Goal: Task Accomplishment & Management: Complete application form

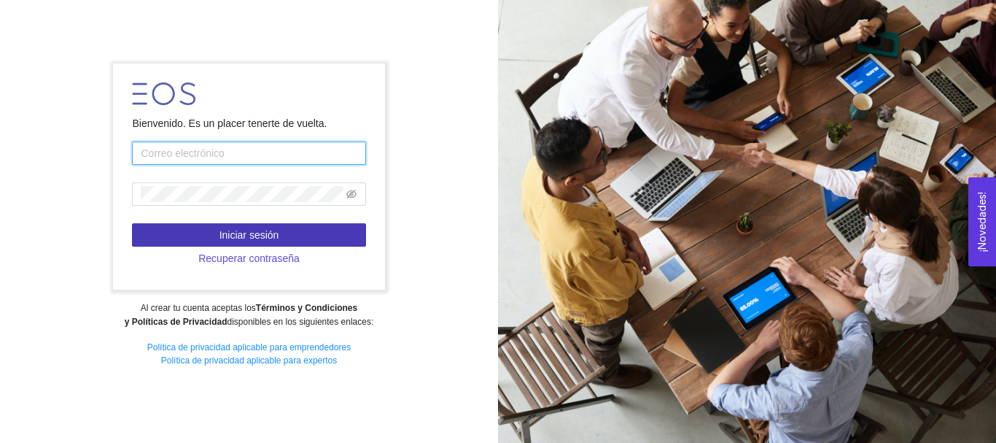
type input "[EMAIL_ADDRESS][DOMAIN_NAME]"
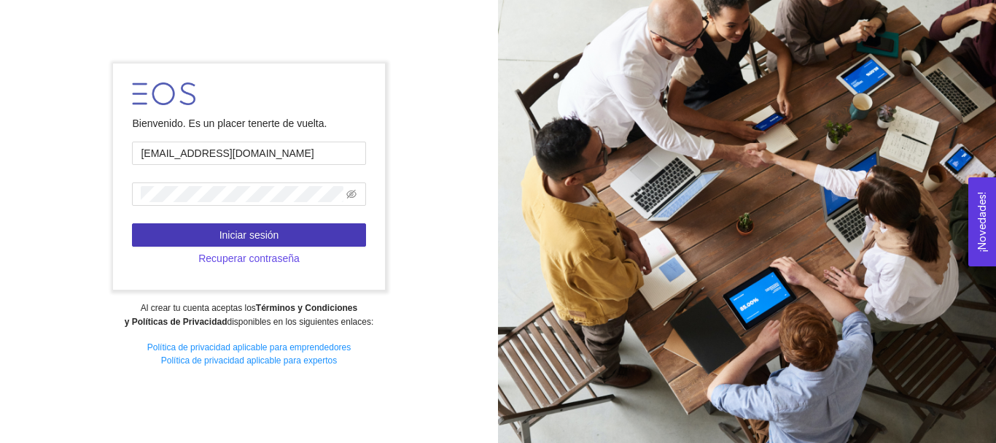
click at [184, 239] on button "Iniciar sesión" at bounding box center [248, 234] width 233 height 23
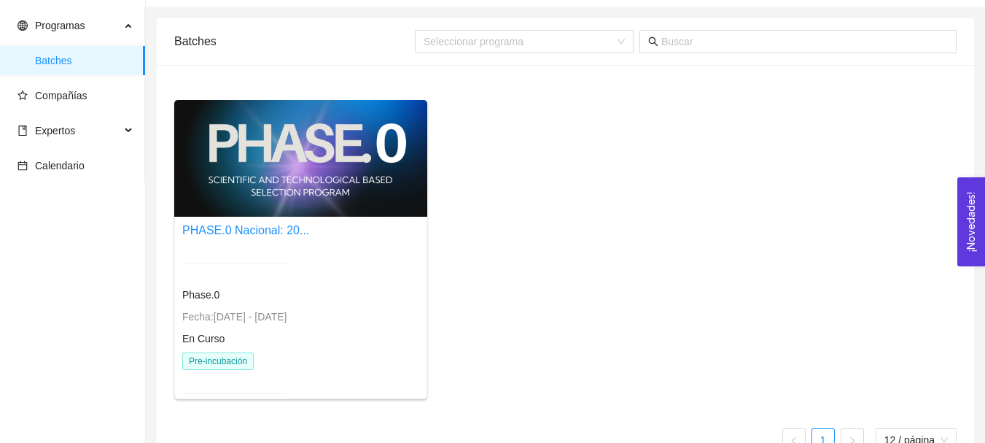
scroll to position [77, 0]
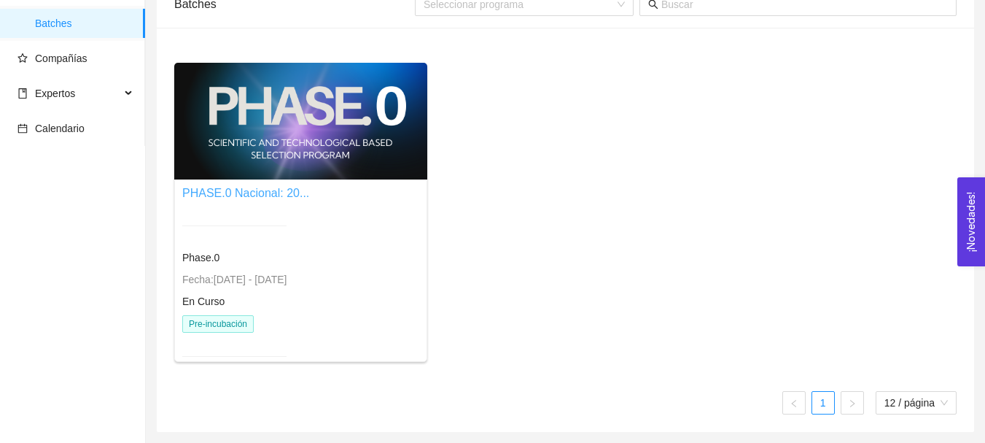
click at [269, 196] on link "PHASE.0 Nacional: 20..." at bounding box center [245, 193] width 127 height 12
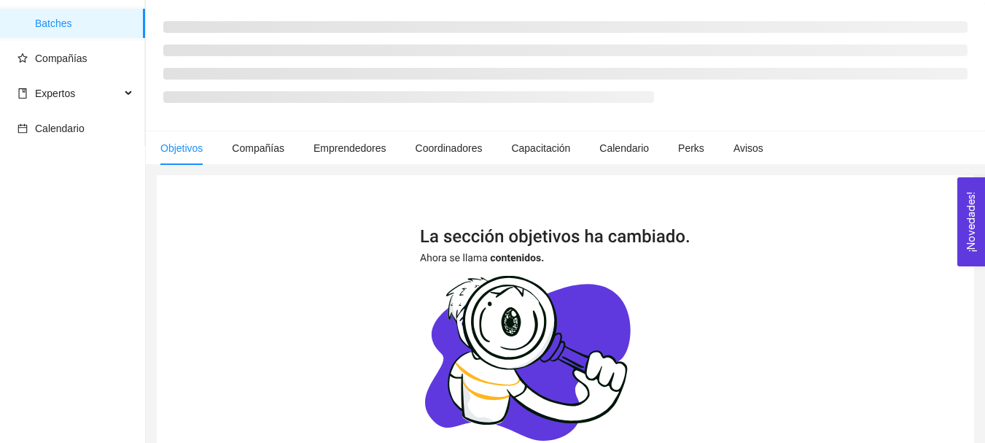
scroll to position [77, 0]
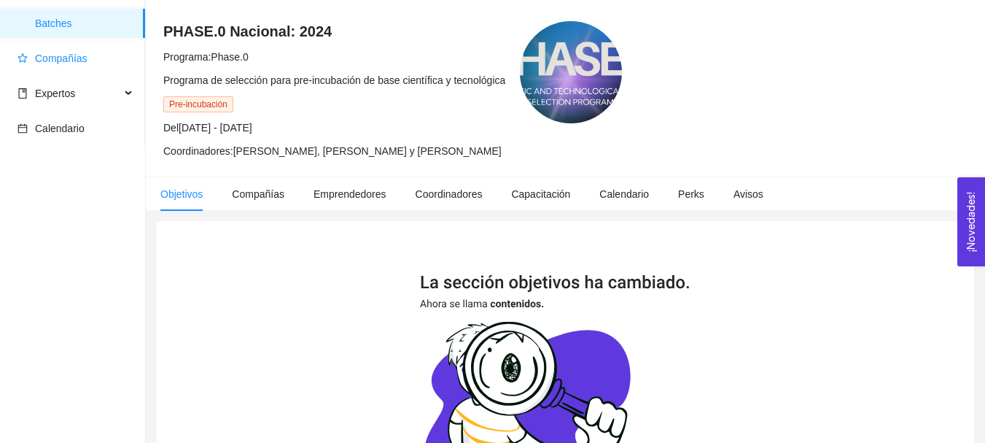
click at [71, 60] on span "Compañías" at bounding box center [61, 59] width 53 height 12
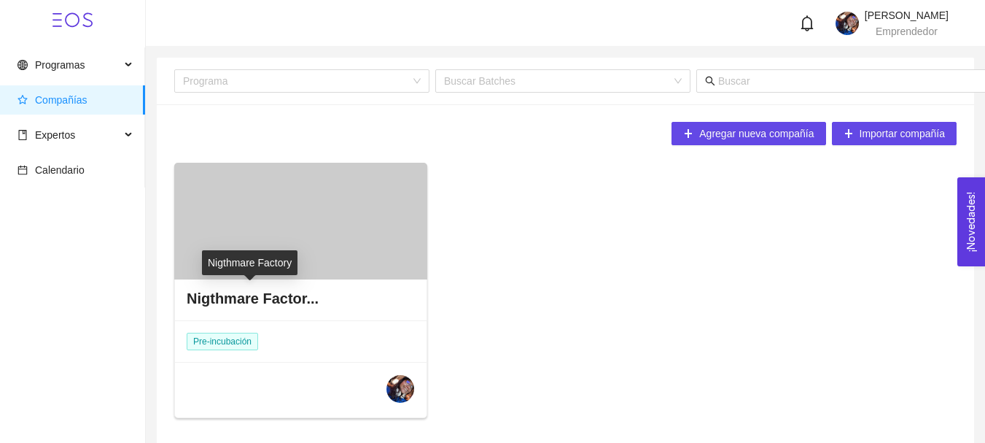
click at [252, 305] on h4 "Nigthmare Factor..." at bounding box center [253, 298] width 132 height 20
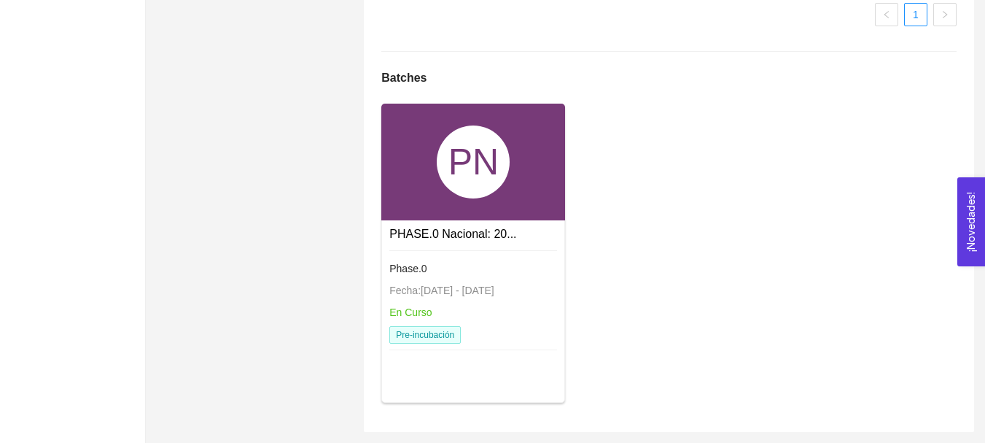
click at [435, 168] on div "PN" at bounding box center [473, 162] width 184 height 117
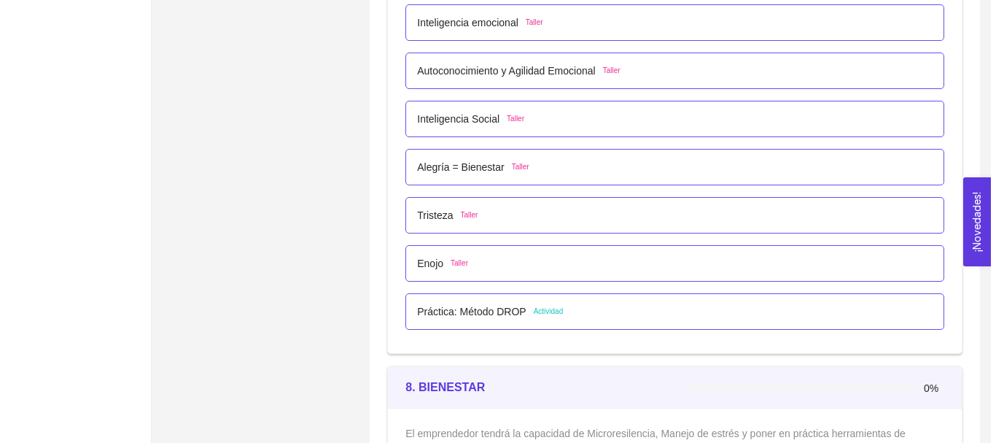
scroll to position [4037, 0]
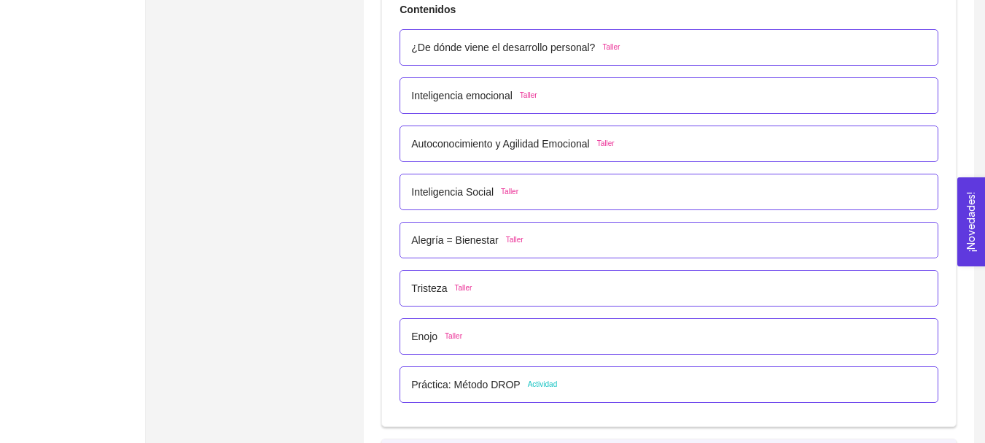
click at [519, 53] on p "¿De dónde viene el desarrollo personal?" at bounding box center [503, 47] width 184 height 16
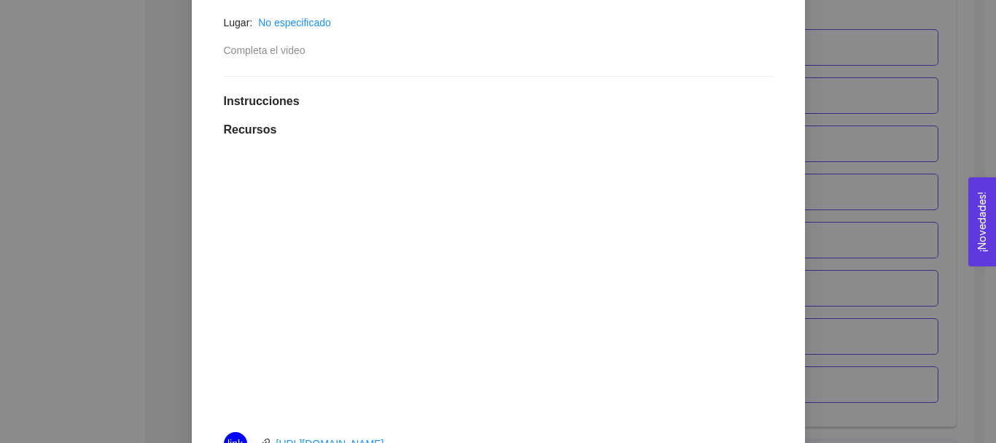
scroll to position [146, 0]
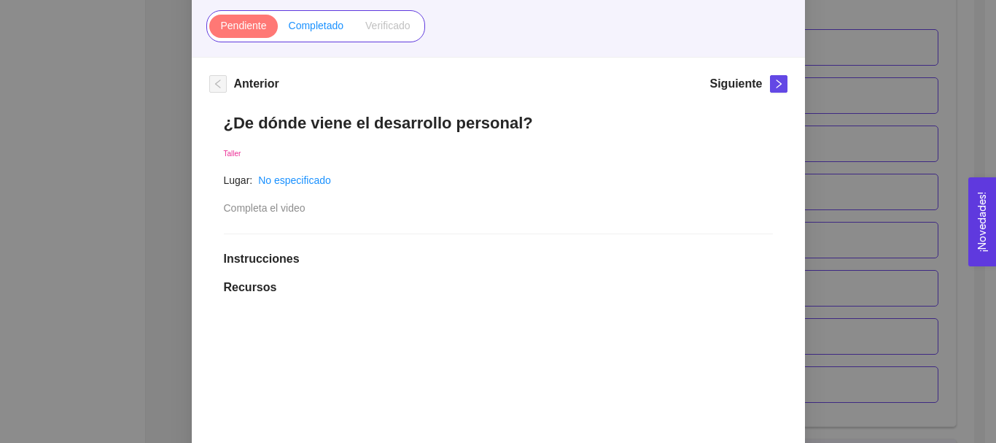
click at [324, 34] on label "Completado" at bounding box center [316, 26] width 77 height 23
click at [278, 29] on input "Completado" at bounding box center [278, 29] width 0 height 0
click at [774, 82] on icon "right" at bounding box center [779, 84] width 10 height 10
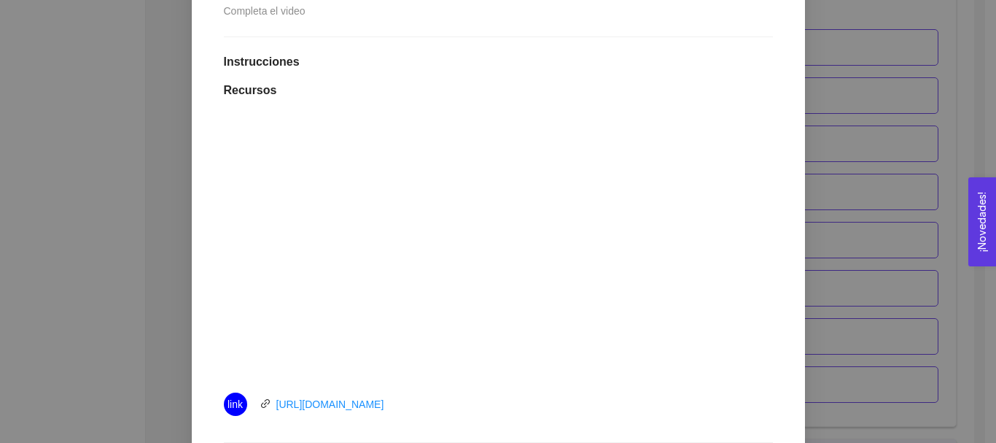
scroll to position [510, 0]
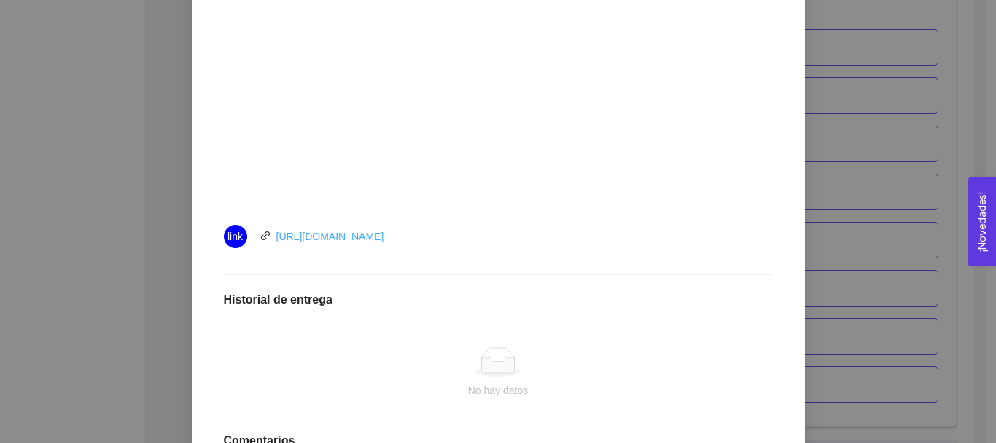
drag, startPoint x: 342, startPoint y: 228, endPoint x: 321, endPoint y: 238, distance: 23.8
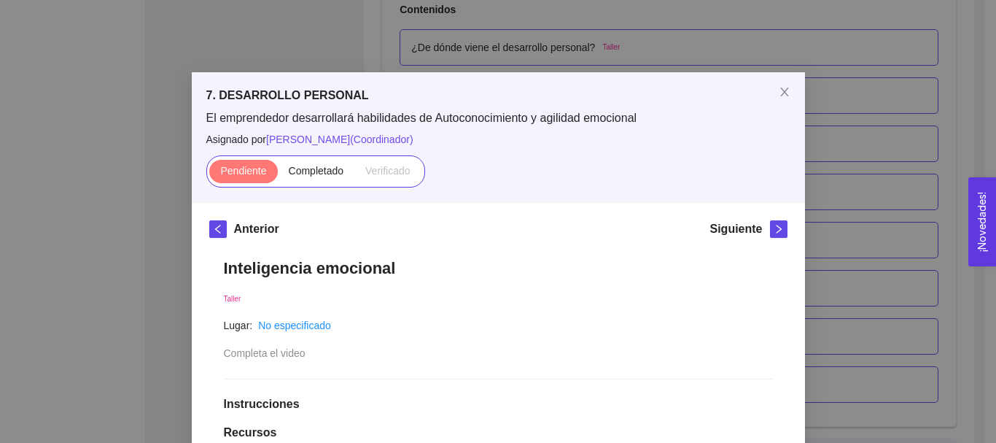
scroll to position [0, 0]
click at [284, 162] on label "Completado" at bounding box center [316, 171] width 77 height 23
click at [278, 175] on input "Completado" at bounding box center [278, 175] width 0 height 0
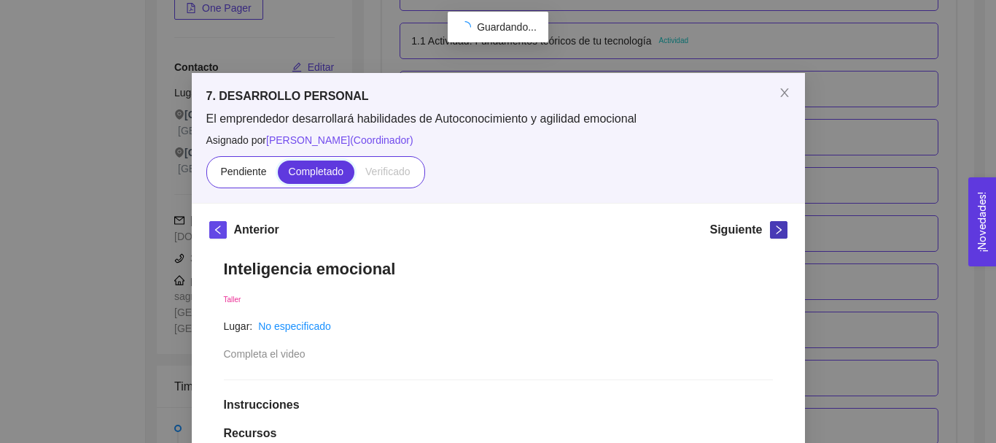
scroll to position [4037, 0]
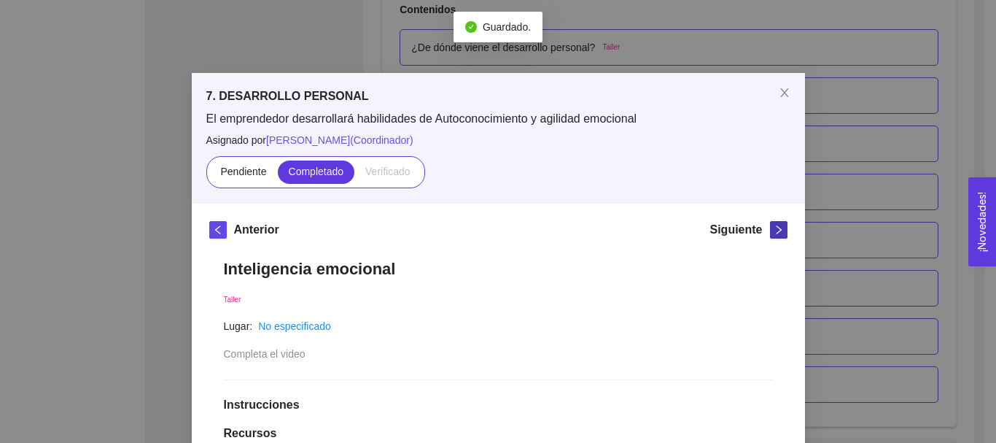
click at [770, 235] on button "button" at bounding box center [779, 230] width 18 height 18
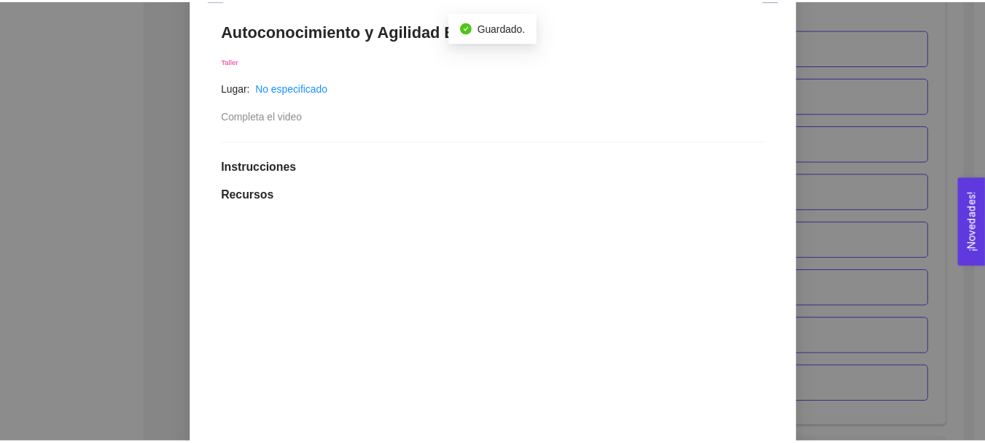
scroll to position [365, 0]
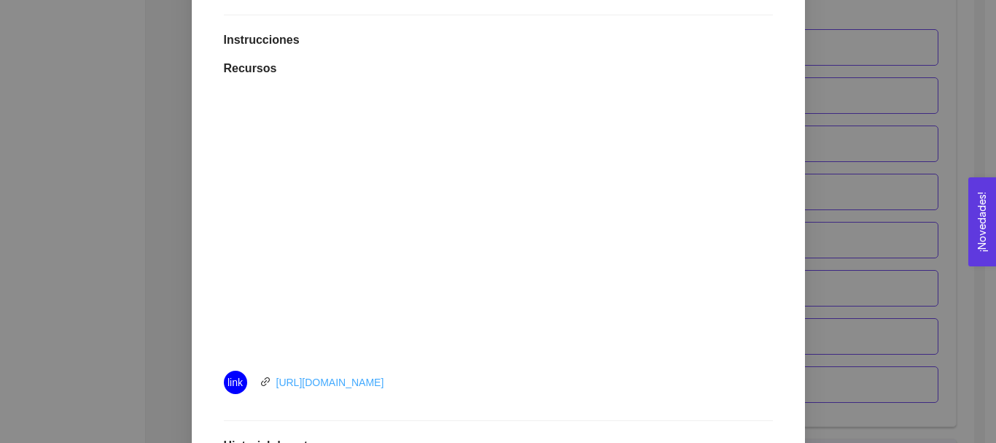
drag, startPoint x: 346, startPoint y: 374, endPoint x: 339, endPoint y: 388, distance: 15.3
click at [840, 164] on div "7. DESARROLLO PERSONAL El emprendedor desarrollará habilidades de Autoconocimie…" at bounding box center [498, 221] width 996 height 443
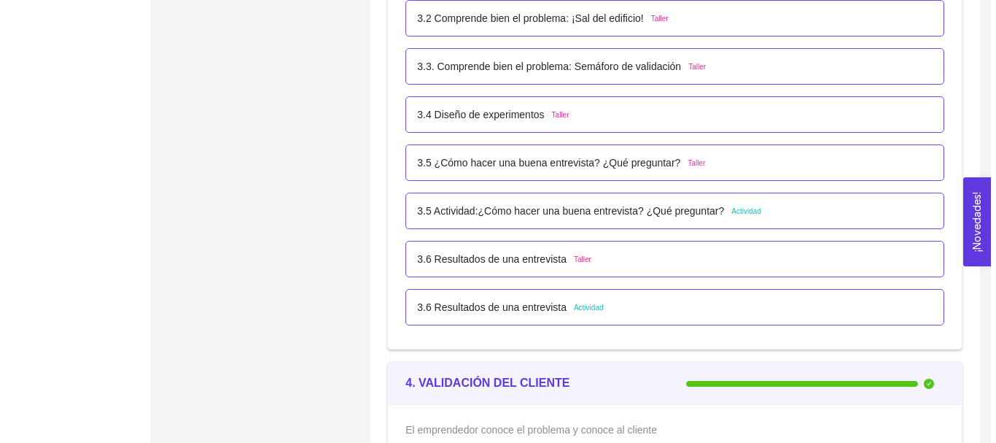
scroll to position [1995, 0]
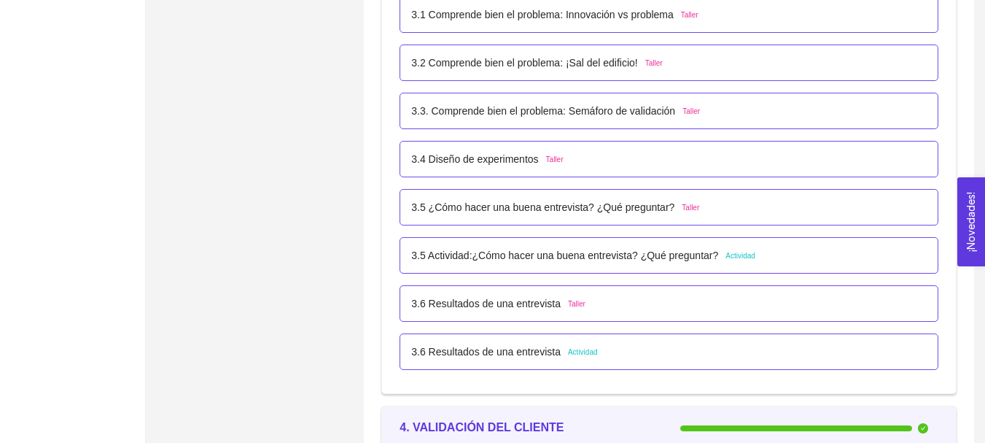
click at [506, 357] on p "3.6 Resultados de una entrevista" at bounding box center [485, 351] width 149 height 16
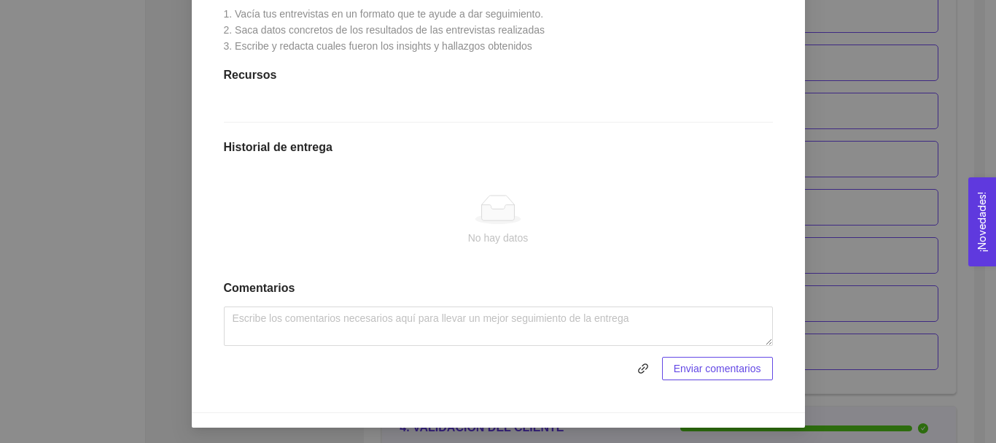
scroll to position [414, 0]
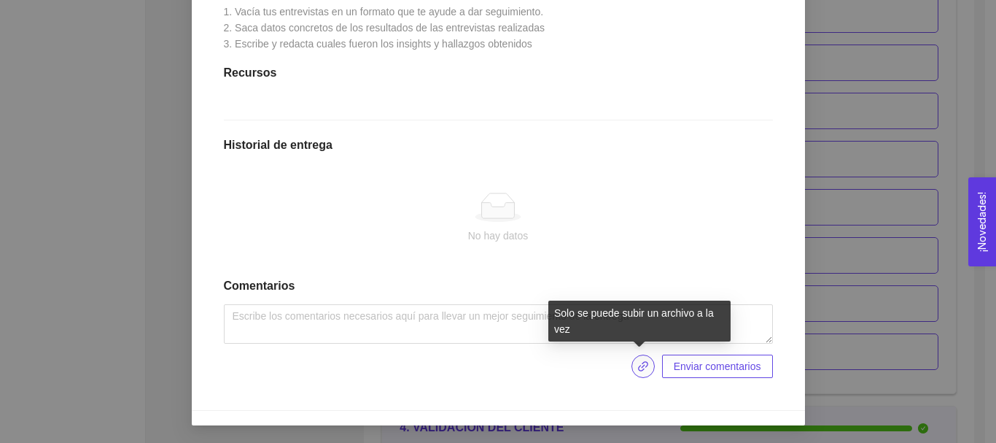
click at [643, 362] on icon "link" at bounding box center [643, 366] width 10 height 10
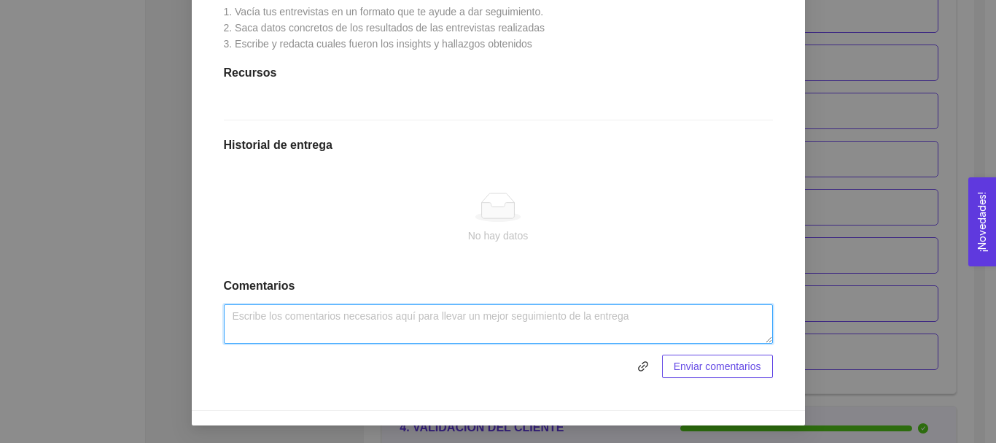
click at [441, 311] on textarea at bounding box center [498, 323] width 549 height 39
type textarea "Entregable en pdf! :)"
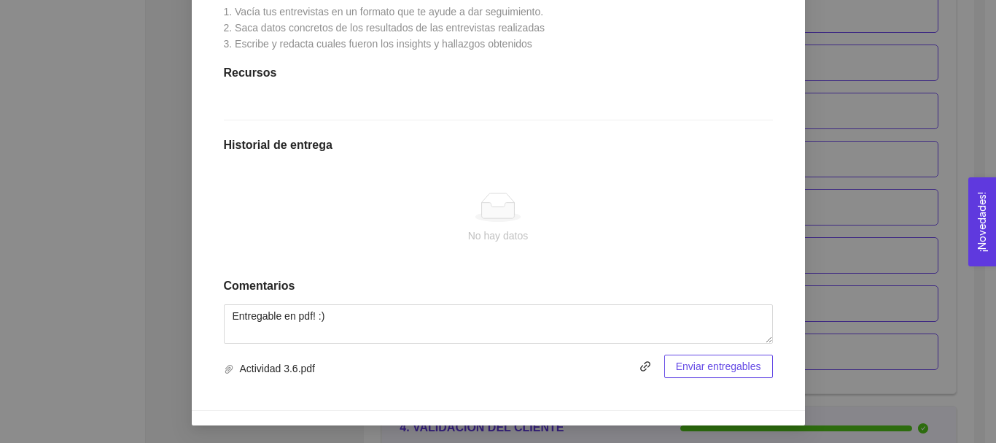
click at [678, 362] on span "Enviar entregables" at bounding box center [718, 366] width 85 height 16
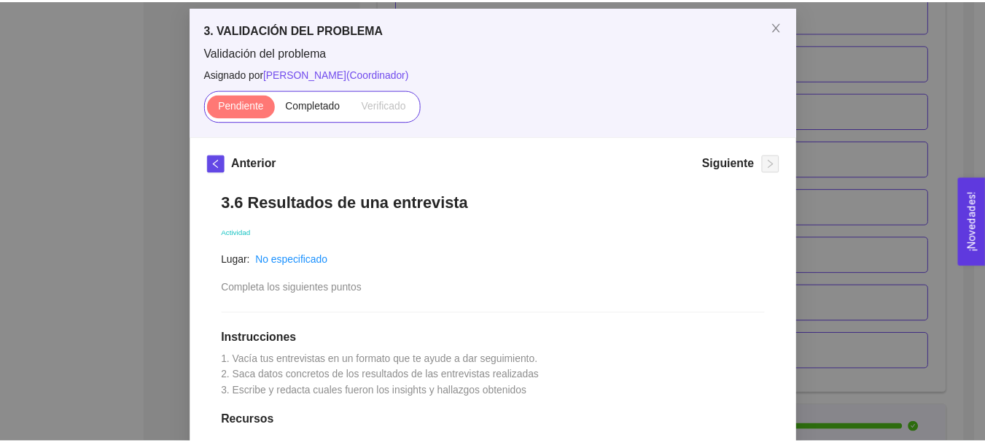
scroll to position [0, 0]
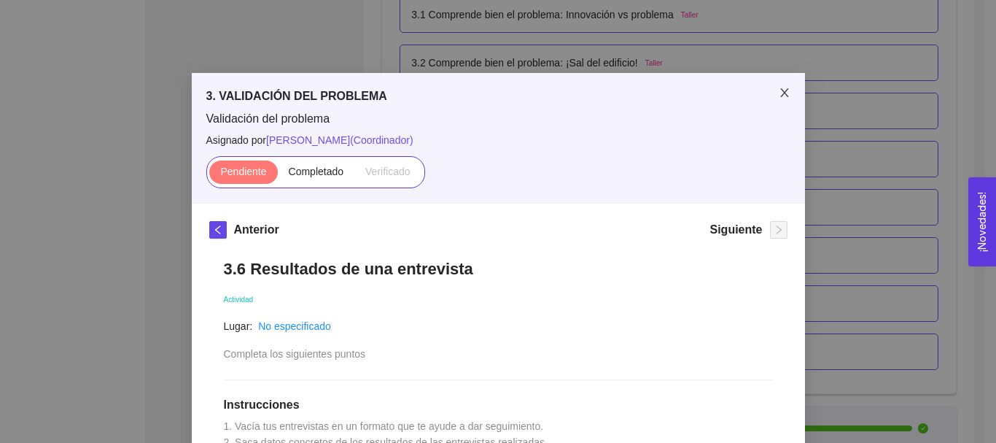
click at [776, 101] on span "Close" at bounding box center [784, 93] width 41 height 41
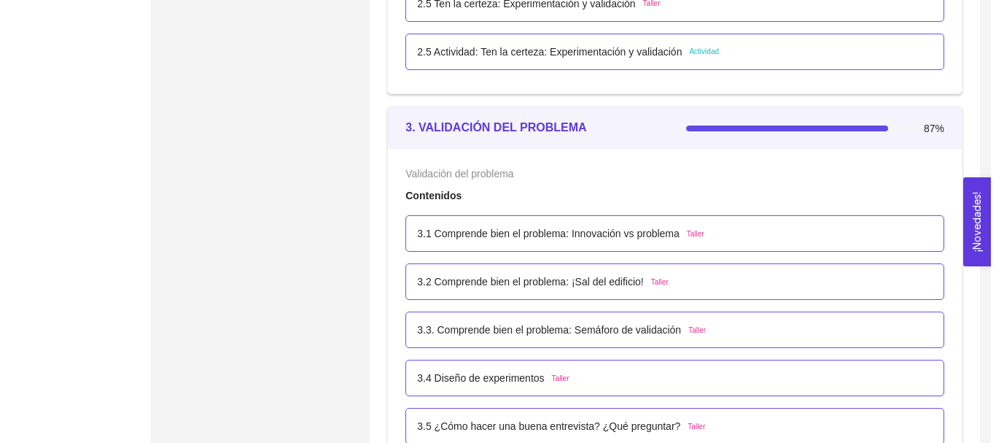
scroll to position [1849, 0]
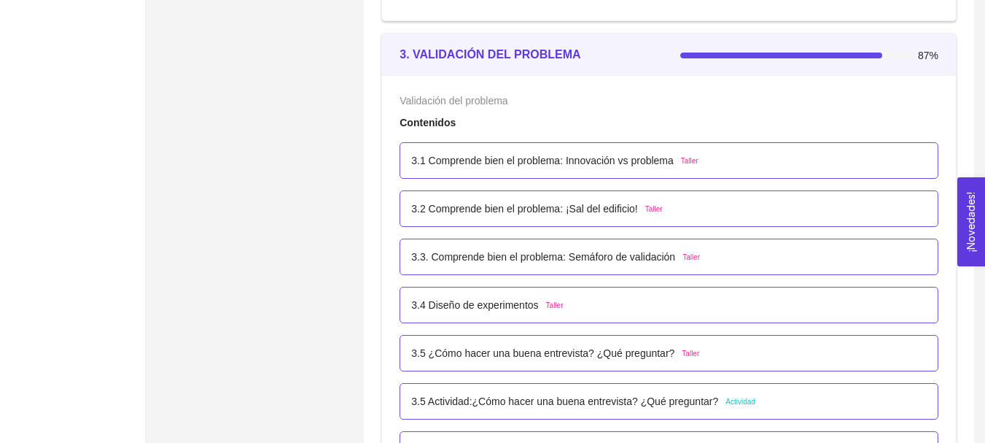
click at [622, 171] on div "3.1 Comprende bien el problema: Innovación vs problema Taller" at bounding box center [669, 160] width 539 height 36
click at [630, 162] on p "3.1 Comprende bien el problema: Innovación vs problema" at bounding box center [542, 160] width 263 height 16
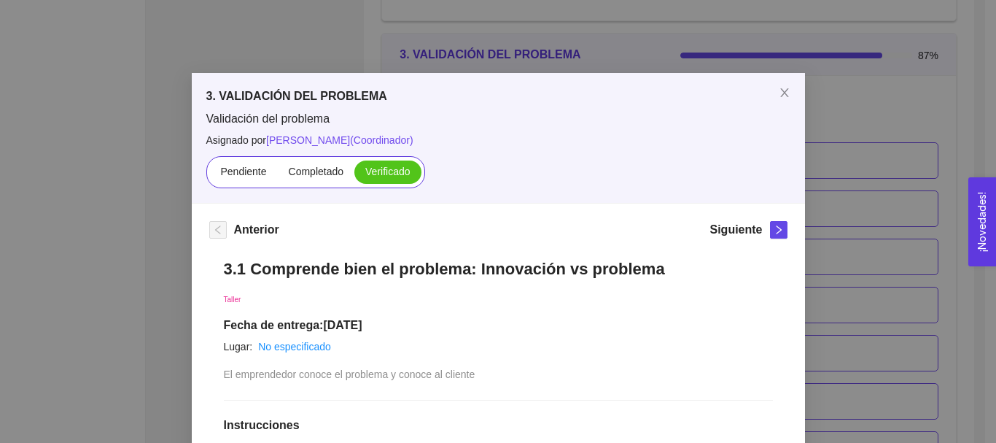
click at [763, 230] on div "Siguiente" at bounding box center [748, 232] width 77 height 23
click at [774, 230] on icon "right" at bounding box center [779, 230] width 10 height 10
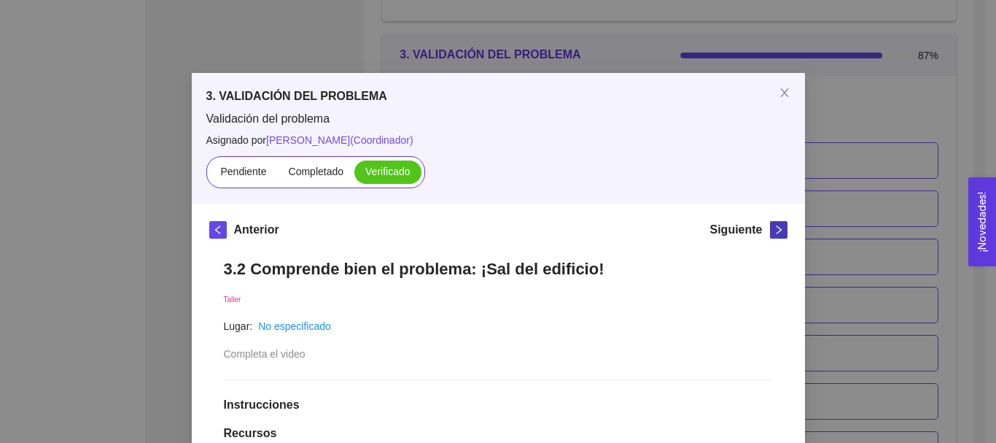
click at [774, 230] on icon "right" at bounding box center [779, 230] width 10 height 10
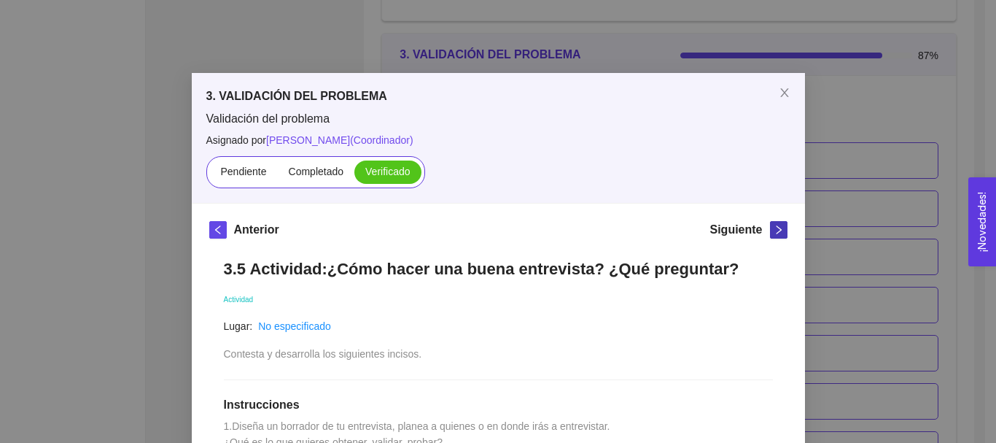
click at [774, 230] on icon "right" at bounding box center [779, 230] width 10 height 10
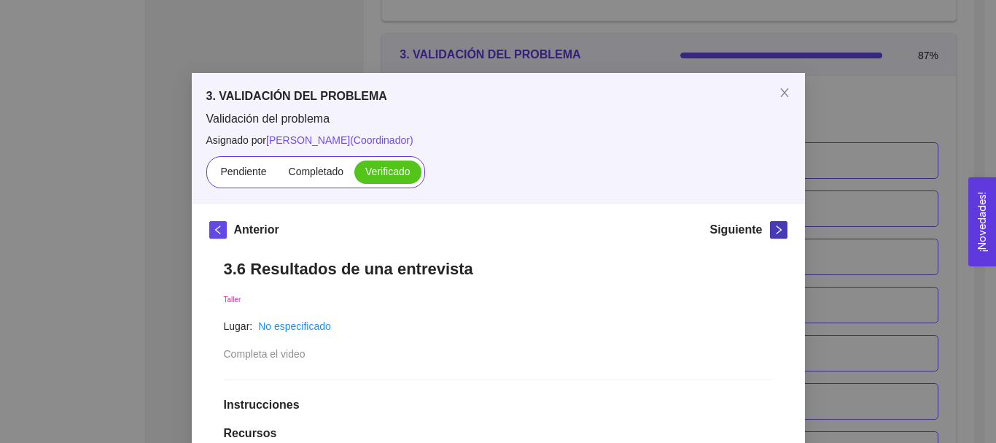
click at [774, 230] on icon "right" at bounding box center [779, 230] width 10 height 10
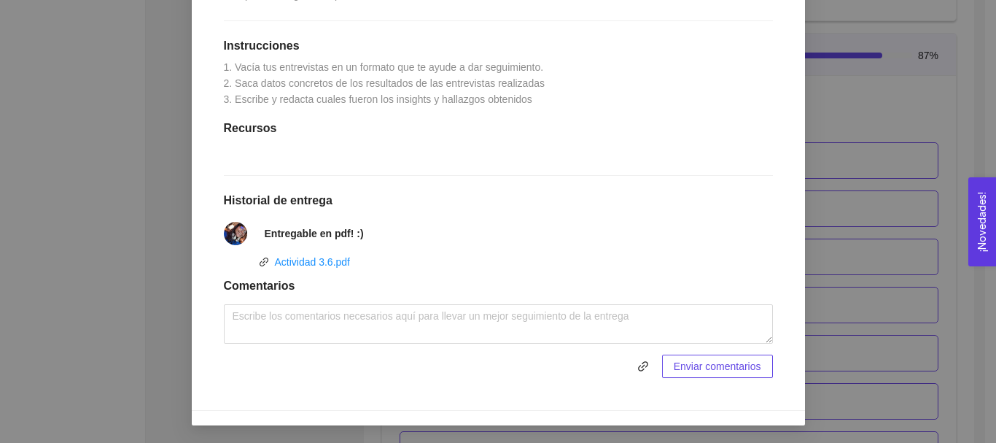
scroll to position [0, 0]
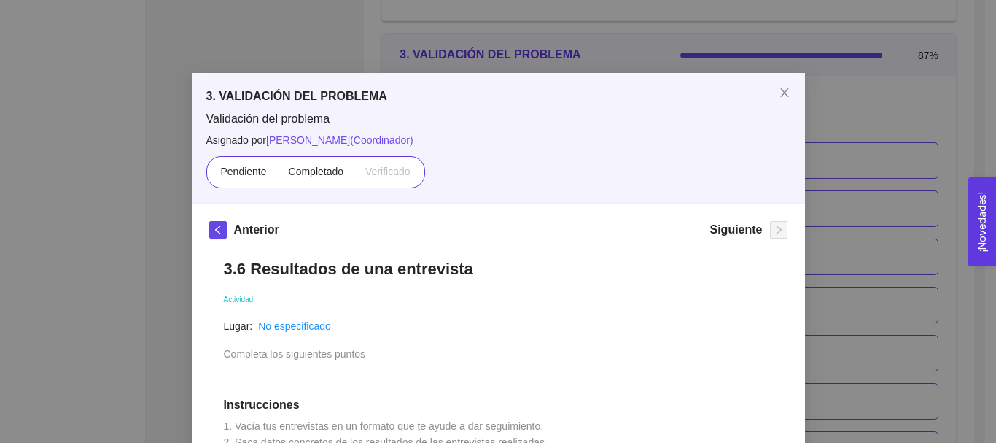
click at [312, 185] on div "Pendiente Completado Verificado" at bounding box center [315, 172] width 219 height 32
click at [309, 166] on span "Completado" at bounding box center [316, 172] width 55 height 12
click at [278, 175] on input "Completado" at bounding box center [278, 175] width 0 height 0
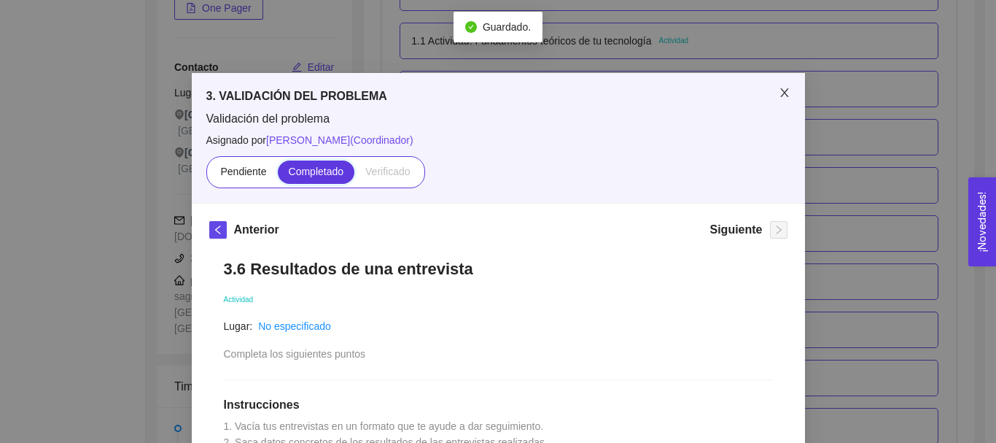
scroll to position [1849, 0]
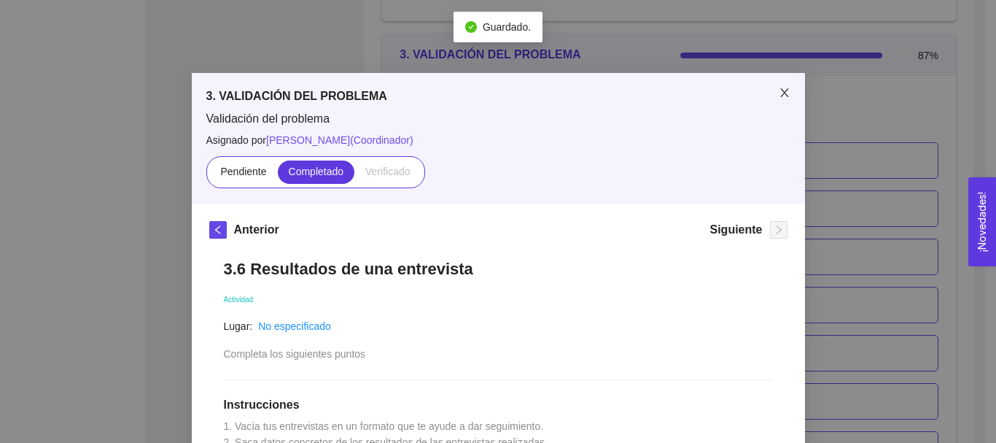
click at [786, 98] on span "Close" at bounding box center [784, 93] width 41 height 41
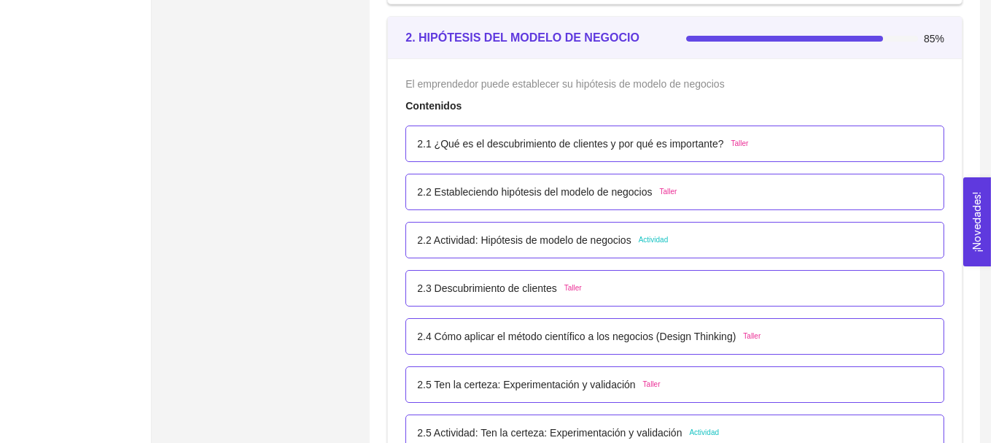
scroll to position [1485, 0]
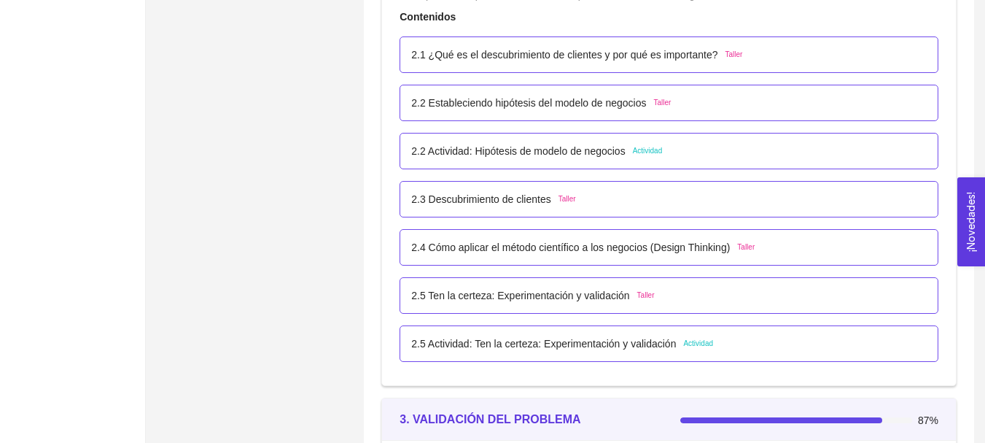
click at [646, 347] on p "2.5 Actividad: Ten la certeza: Experimentación y validación" at bounding box center [543, 343] width 265 height 16
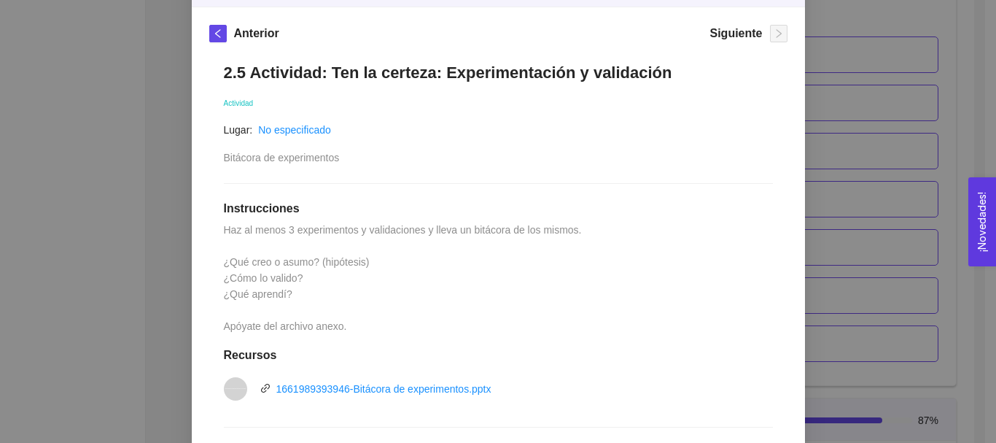
scroll to position [365, 0]
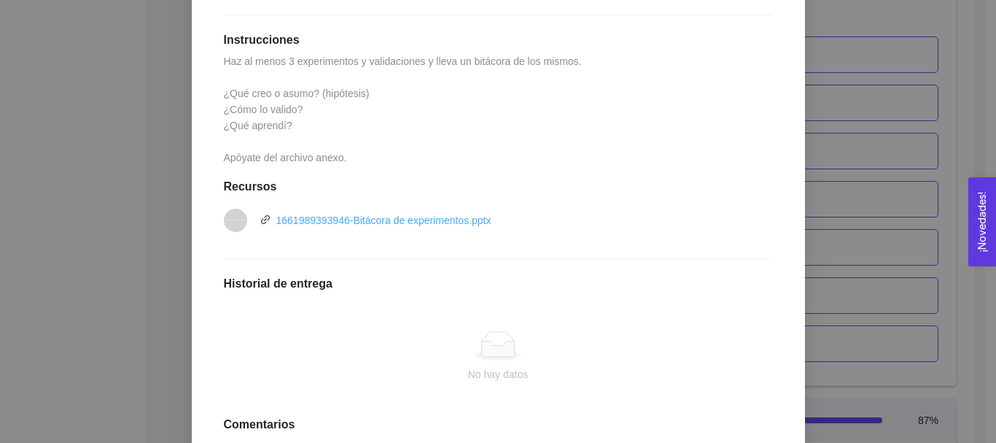
click at [451, 227] on div "1661989393946-Bitácora de experimentos.pptx" at bounding box center [383, 220] width 215 height 16
click at [463, 214] on link "1661989393946-Bitácora de experimentos.pptx" at bounding box center [383, 220] width 215 height 12
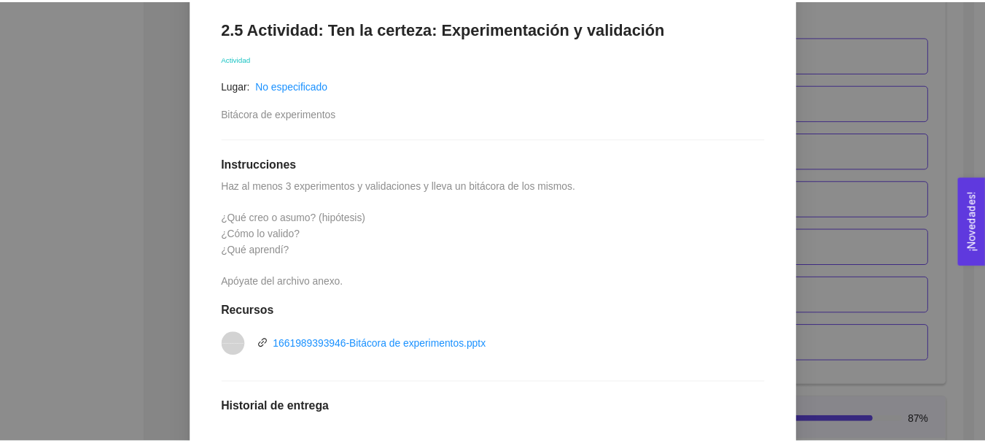
scroll to position [0, 0]
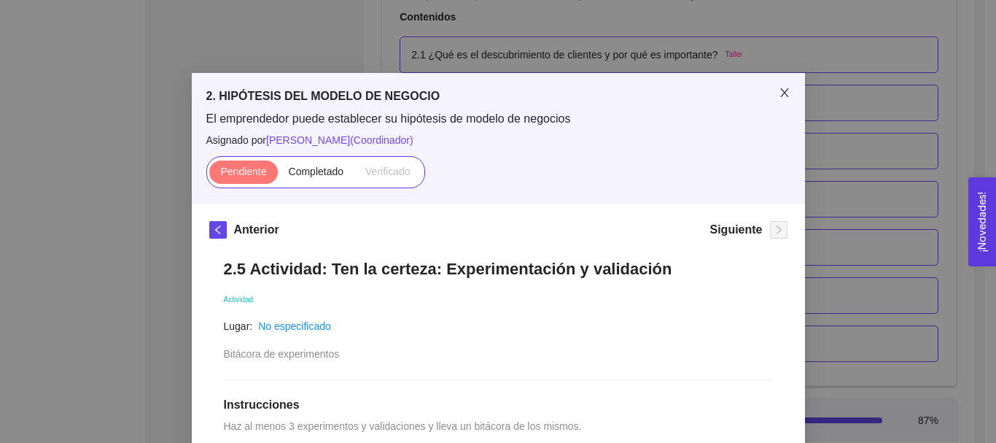
click at [779, 95] on icon "close" at bounding box center [785, 93] width 12 height 12
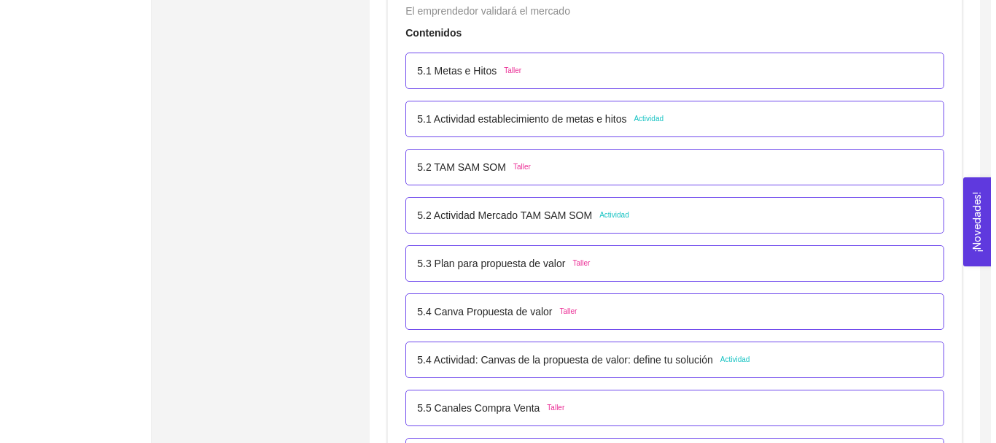
scroll to position [2797, 0]
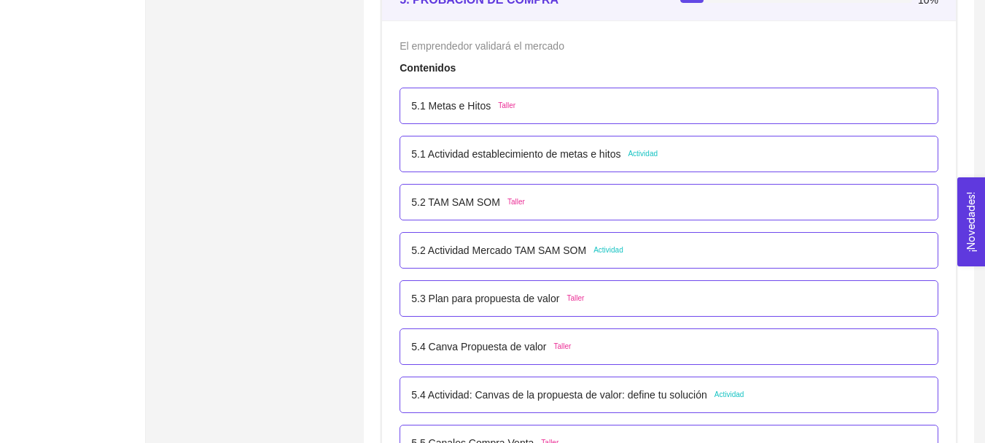
click at [534, 146] on div "5.1 Actividad establecimiento de metas e hitos Actividad" at bounding box center [669, 154] width 539 height 36
click at [535, 155] on p "5.1 Actividad establecimiento de metas e hitos" at bounding box center [515, 154] width 209 height 16
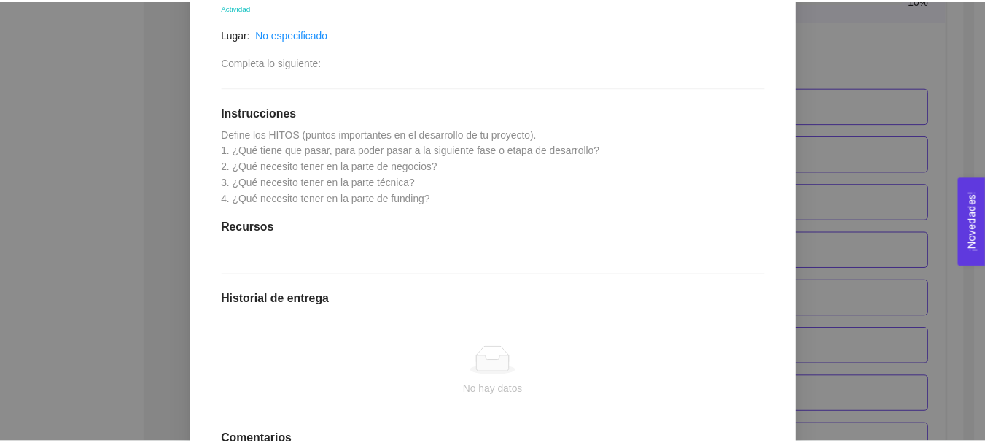
scroll to position [0, 0]
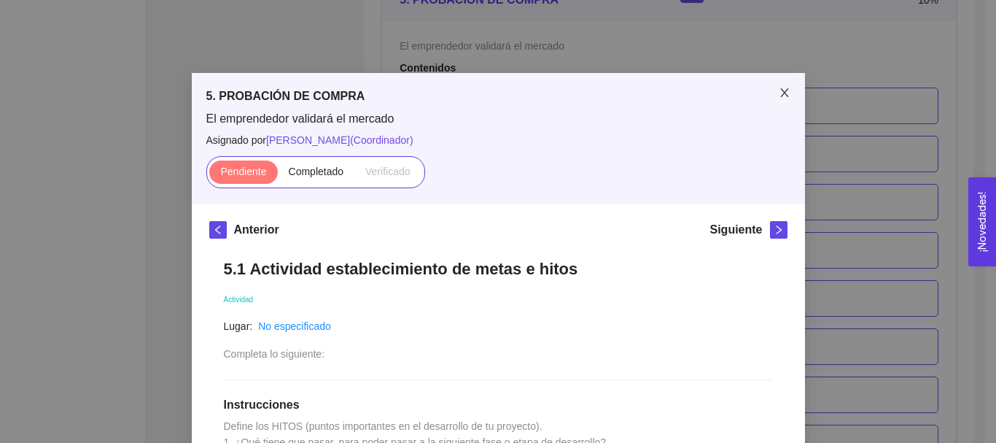
click at [779, 89] on icon "close" at bounding box center [785, 93] width 12 height 12
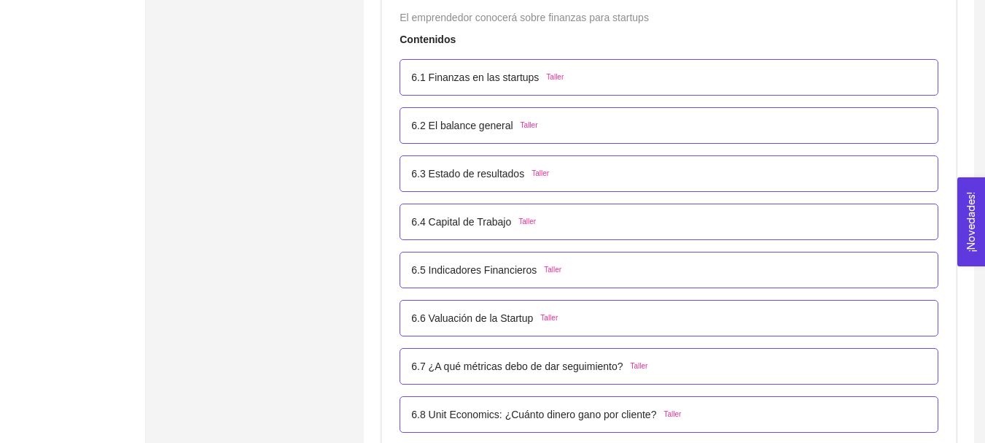
scroll to position [3454, 0]
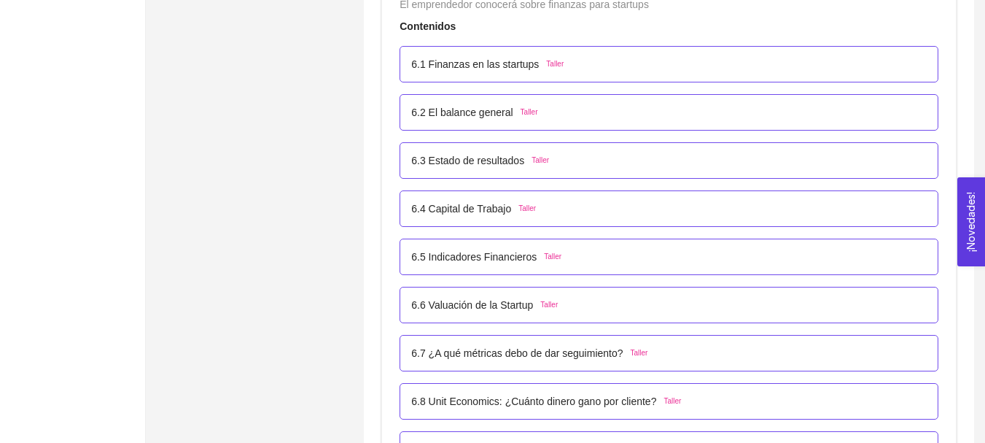
click at [495, 155] on p "6.3 Estado de resultados" at bounding box center [467, 160] width 113 height 16
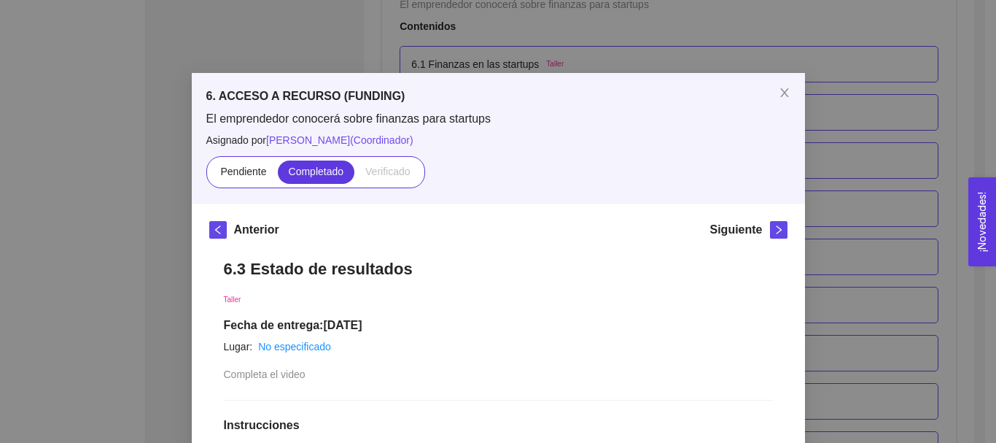
click at [774, 222] on button "button" at bounding box center [779, 230] width 18 height 18
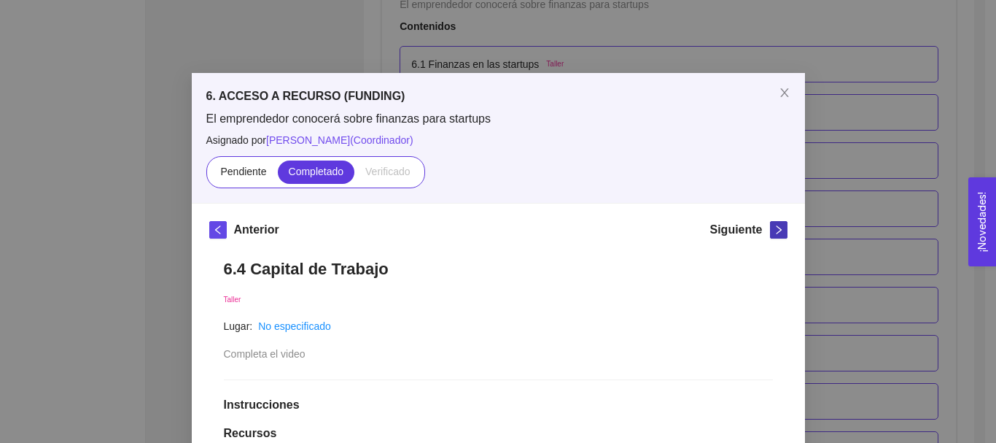
click at [774, 227] on icon "right" at bounding box center [779, 230] width 10 height 10
click at [772, 104] on span "Close" at bounding box center [784, 93] width 41 height 41
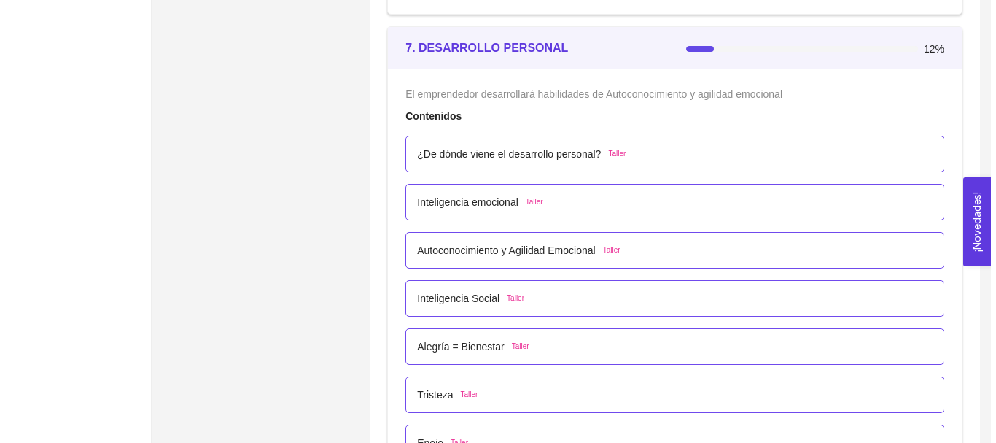
scroll to position [4037, 0]
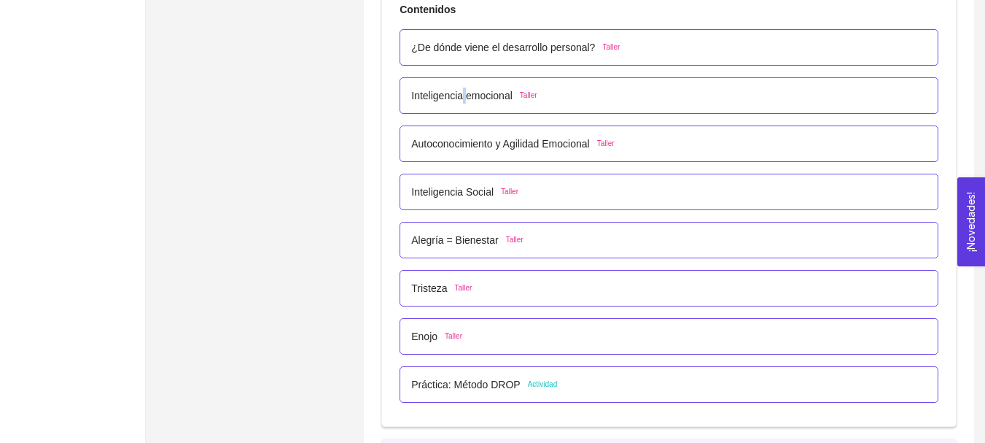
click at [465, 103] on p "Inteligencia emocional" at bounding box center [461, 96] width 101 height 16
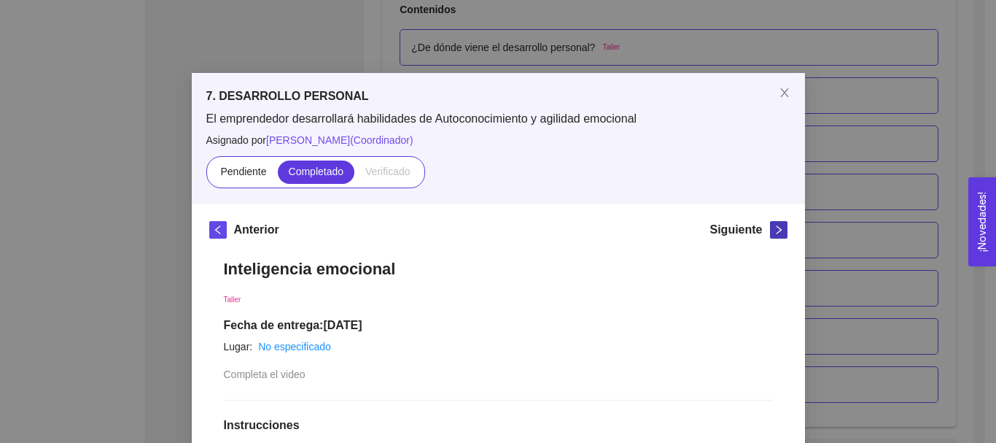
click at [778, 228] on span "right" at bounding box center [779, 230] width 16 height 10
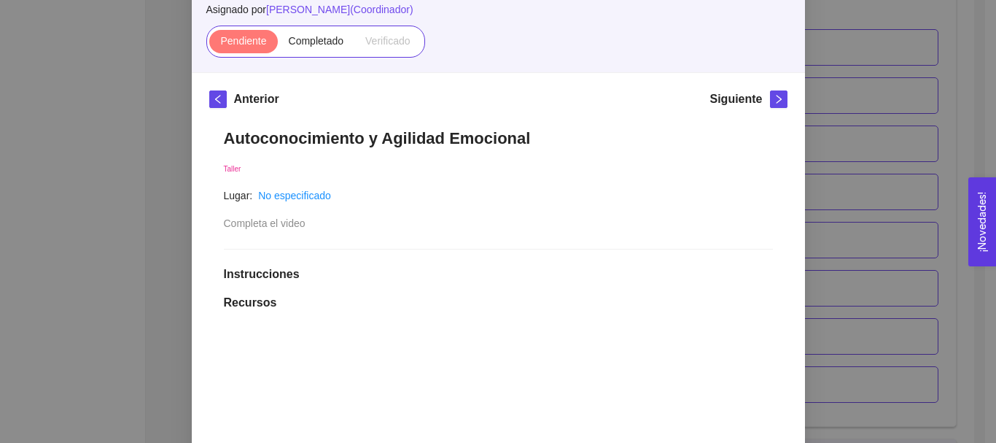
scroll to position [0, 0]
